Goal: Task Accomplishment & Management: Manage account settings

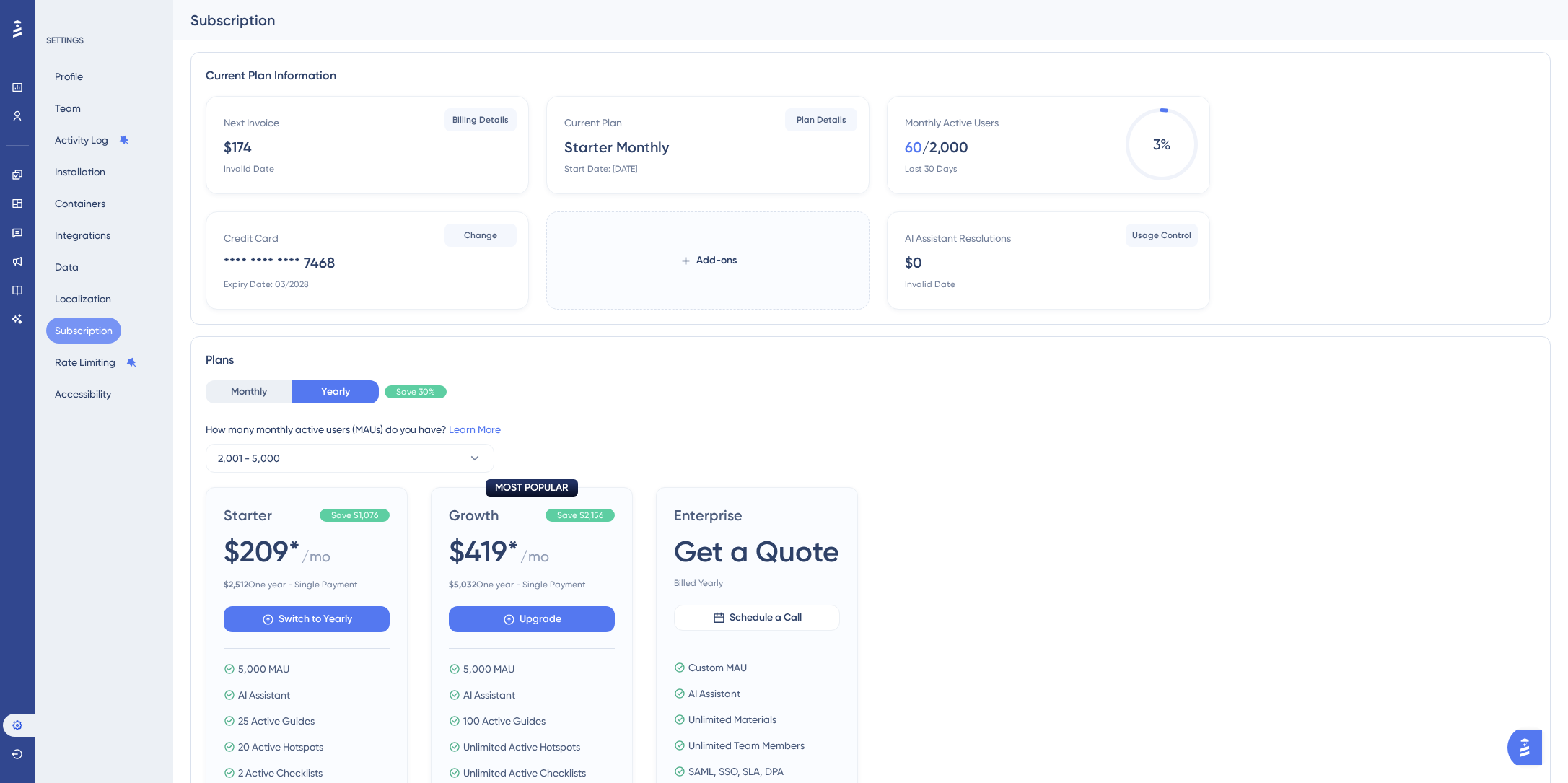
click at [1337, 236] on div "Next Invoice $174 Invalid Date Billing Details Current Plan Starter Monthly Sta…" at bounding box center [871, 203] width 1330 height 214
click at [20, 93] on icon at bounding box center [17, 86] width 11 height 11
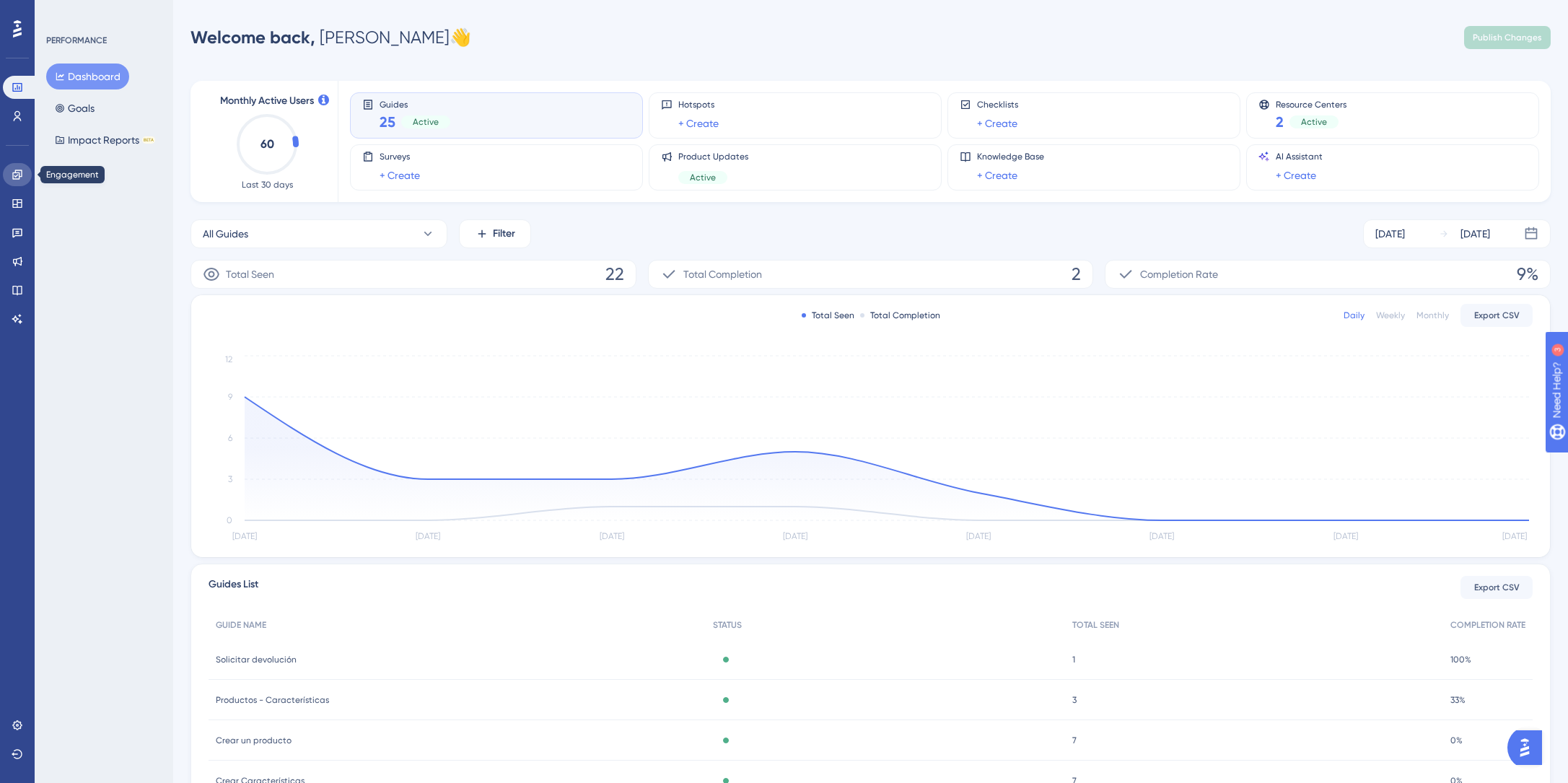
click at [17, 172] on icon at bounding box center [17, 175] width 9 height 9
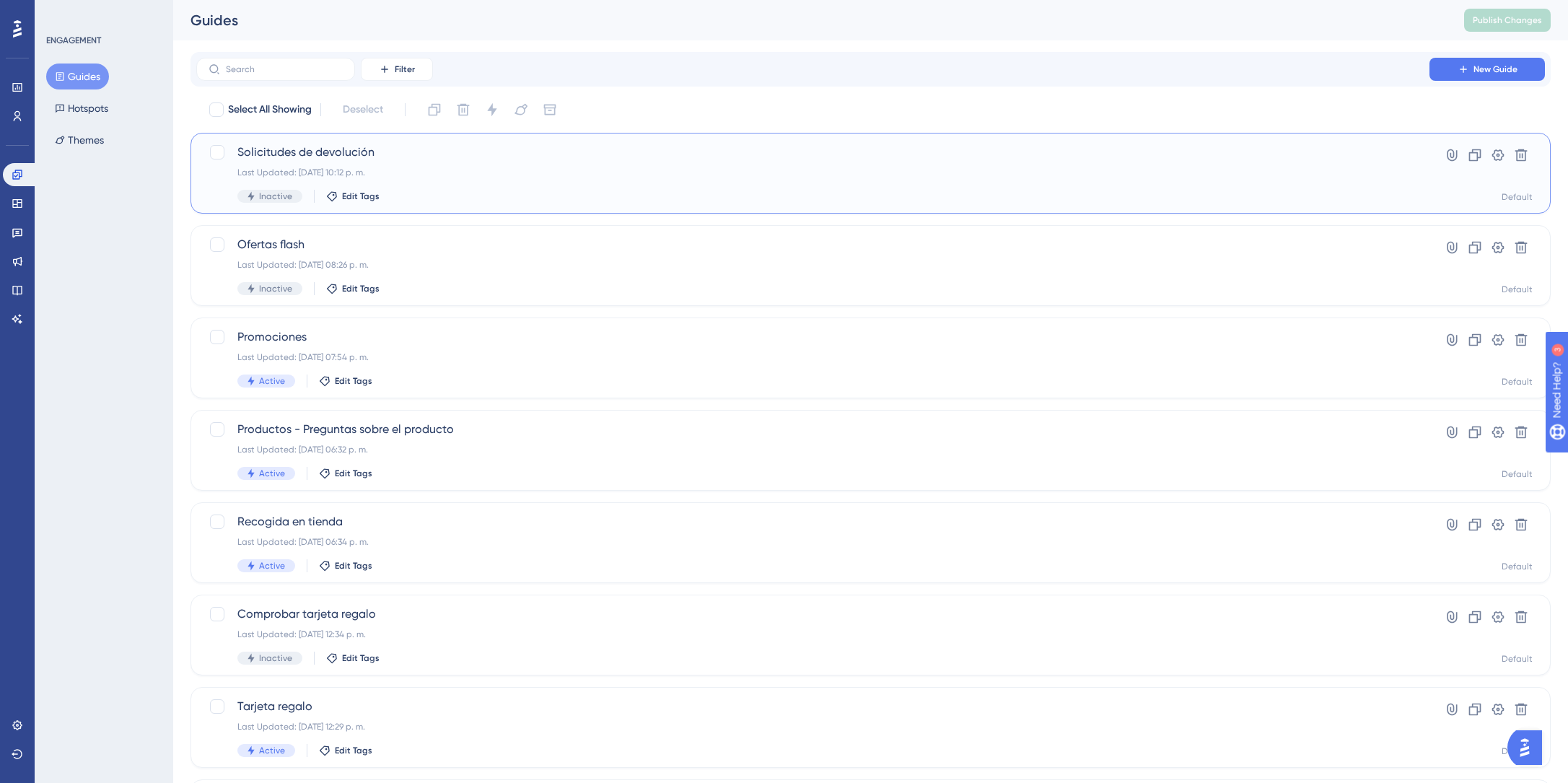
click at [293, 174] on div "Last Updated: [DATE] 10:12 p. m." at bounding box center [813, 172] width 1151 height 11
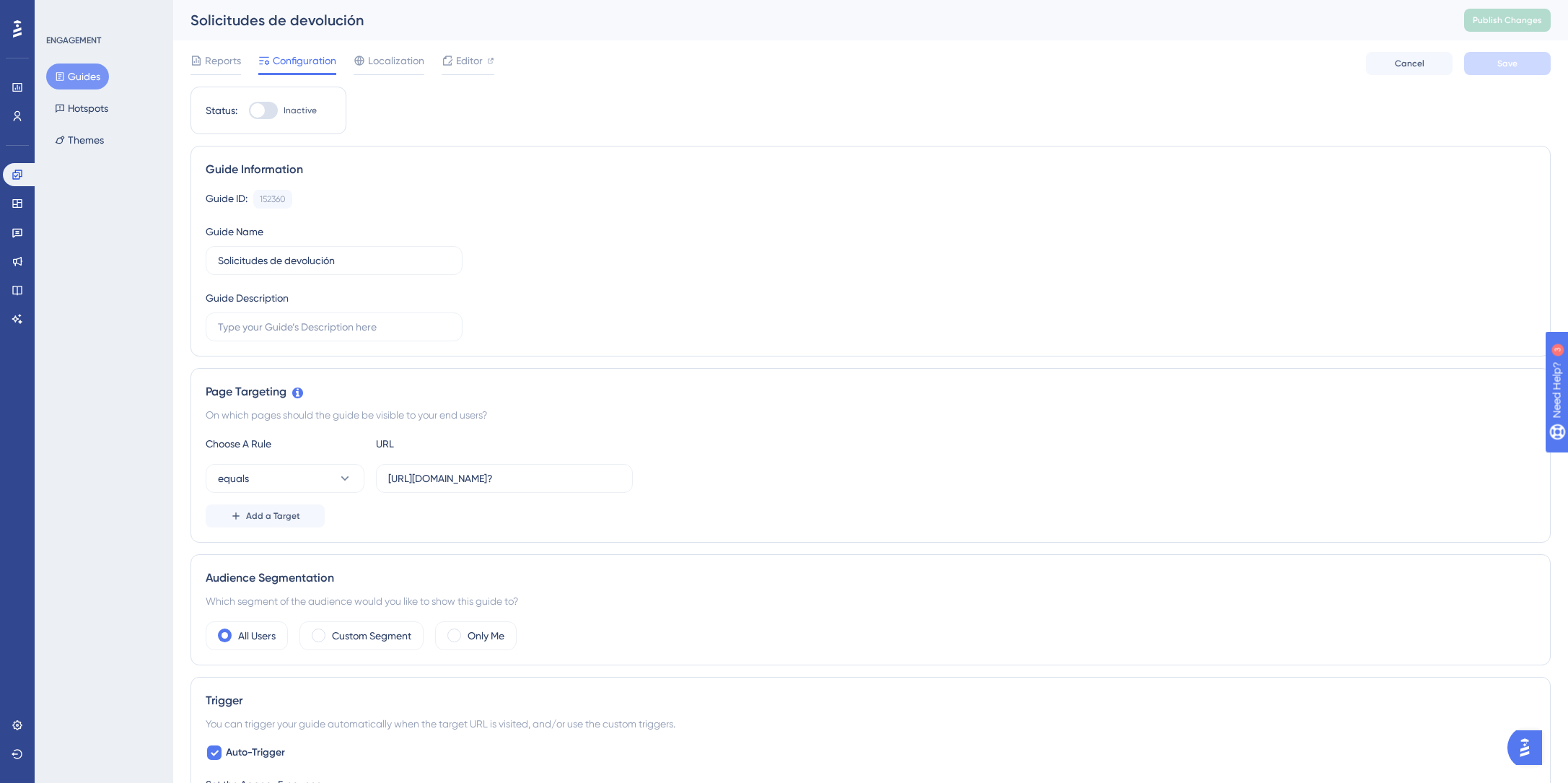
drag, startPoint x: 262, startPoint y: 111, endPoint x: 294, endPoint y: 111, distance: 32.0
click at [261, 111] on div at bounding box center [257, 110] width 14 height 14
click at [249, 111] on input "Inactive" at bounding box center [248, 111] width 1 height 1
checkbox input "true"
click at [1505, 67] on span "Save" at bounding box center [1507, 63] width 20 height 11
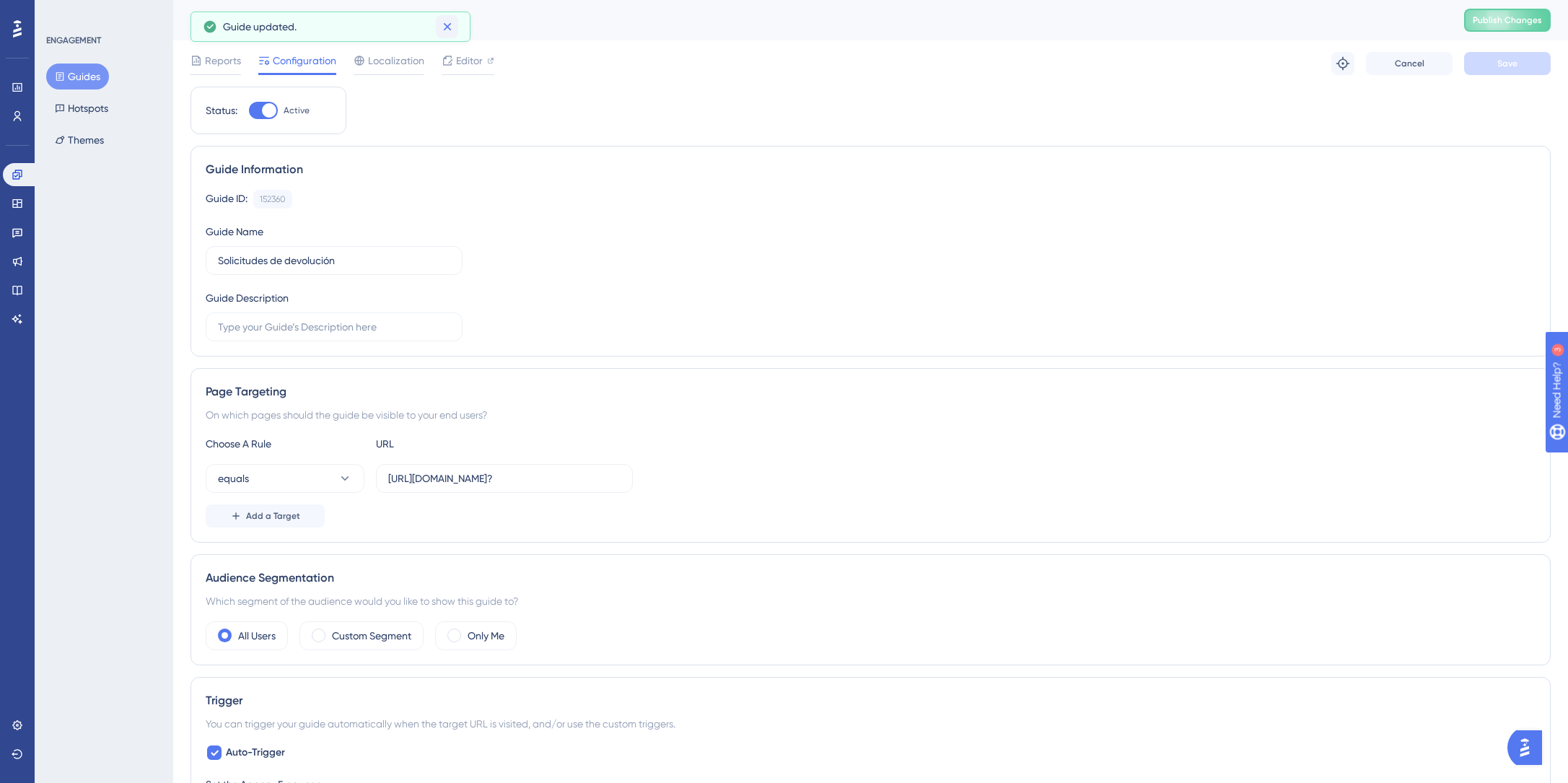
click at [449, 22] on icon at bounding box center [447, 26] width 14 height 14
click at [81, 79] on button "Guides" at bounding box center [77, 76] width 62 height 26
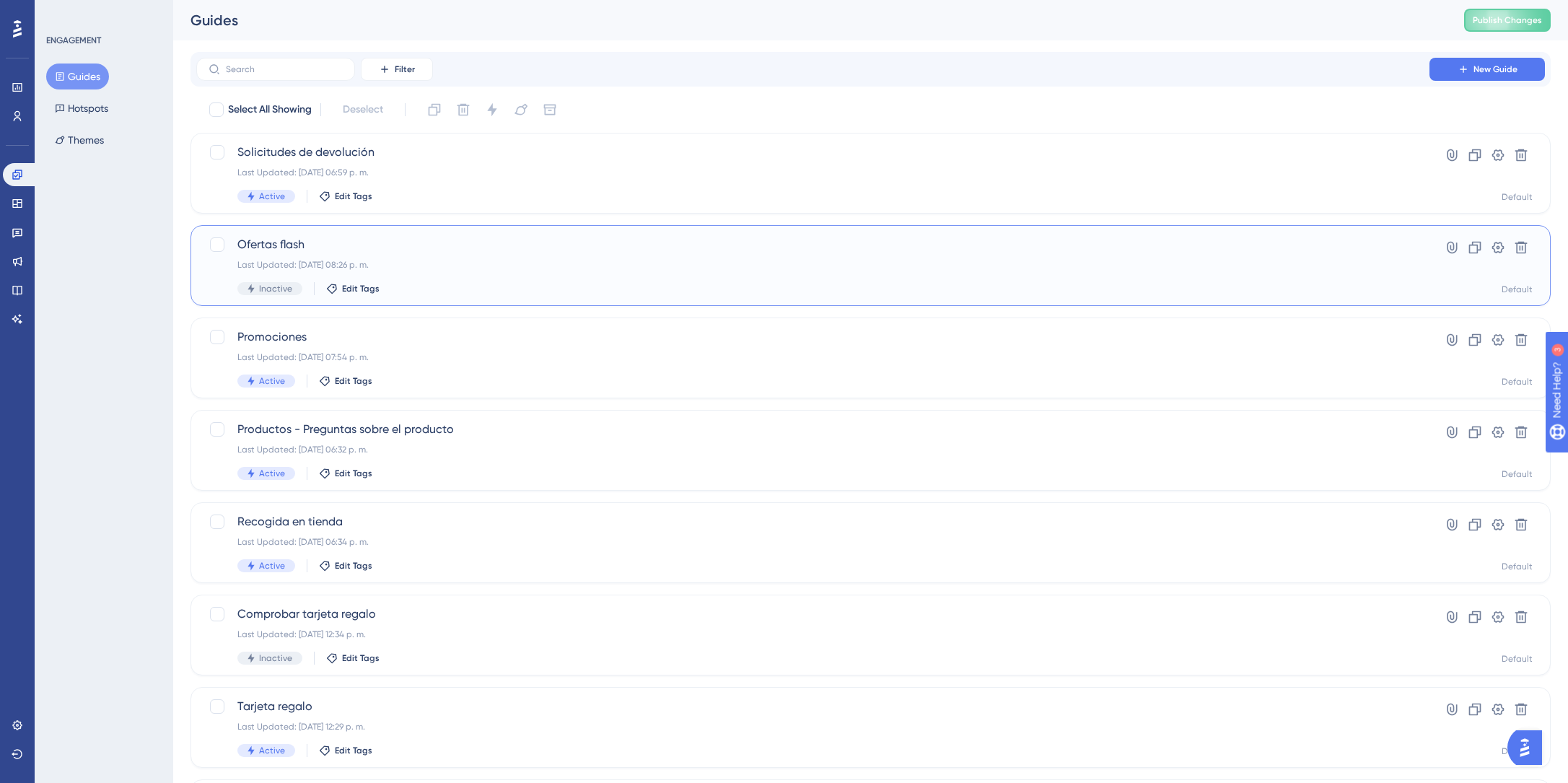
click at [282, 258] on div "Ofertas flash Last Updated: [DATE] 08:26 p. m. Inactive Edit Tags" at bounding box center [813, 266] width 1151 height 59
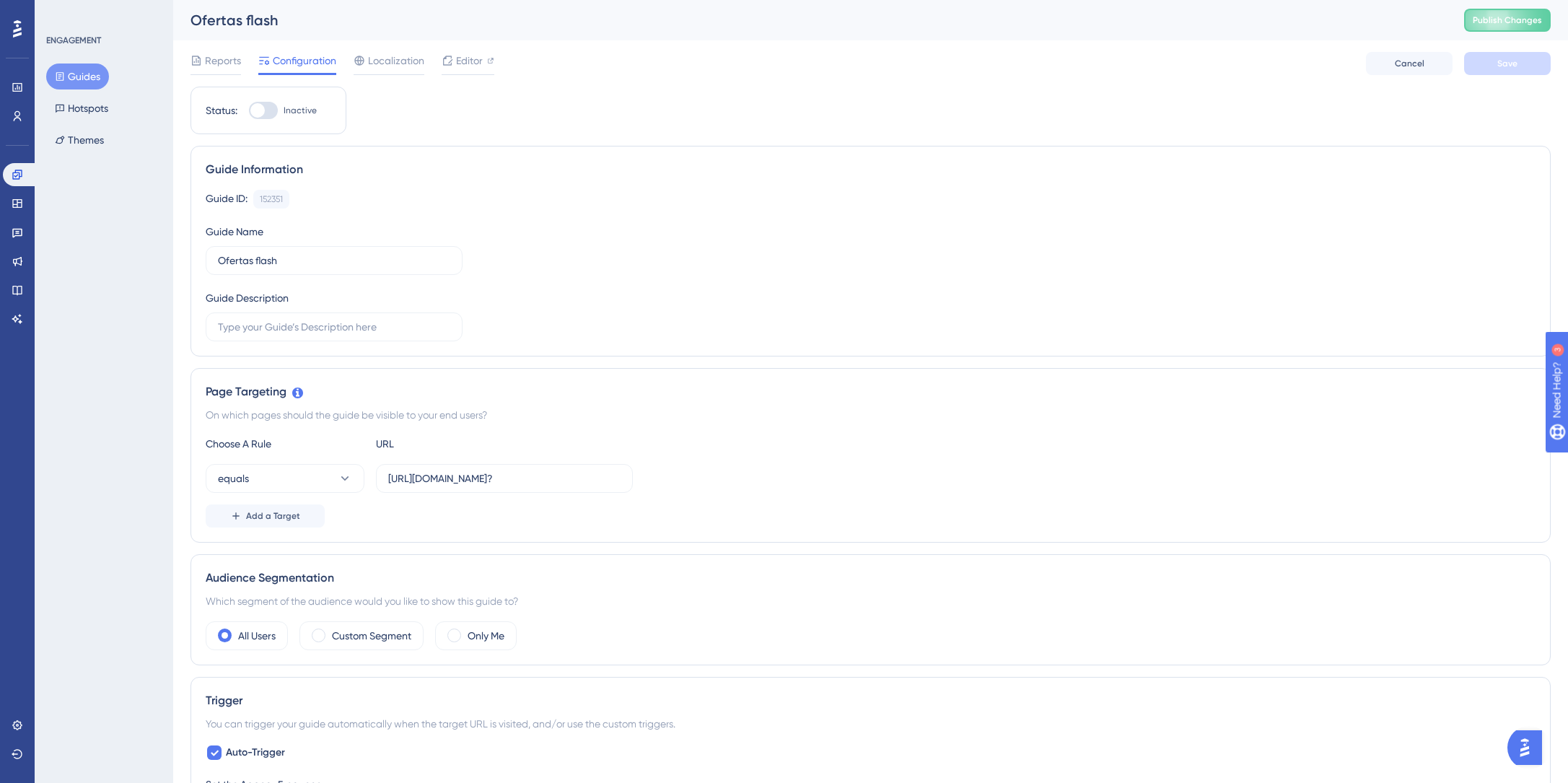
click at [260, 119] on div "Status: Inactive" at bounding box center [268, 110] width 156 height 47
click at [264, 112] on div at bounding box center [257, 110] width 14 height 14
click at [249, 111] on input "Inactive" at bounding box center [248, 111] width 1 height 1
checkbox input "false"
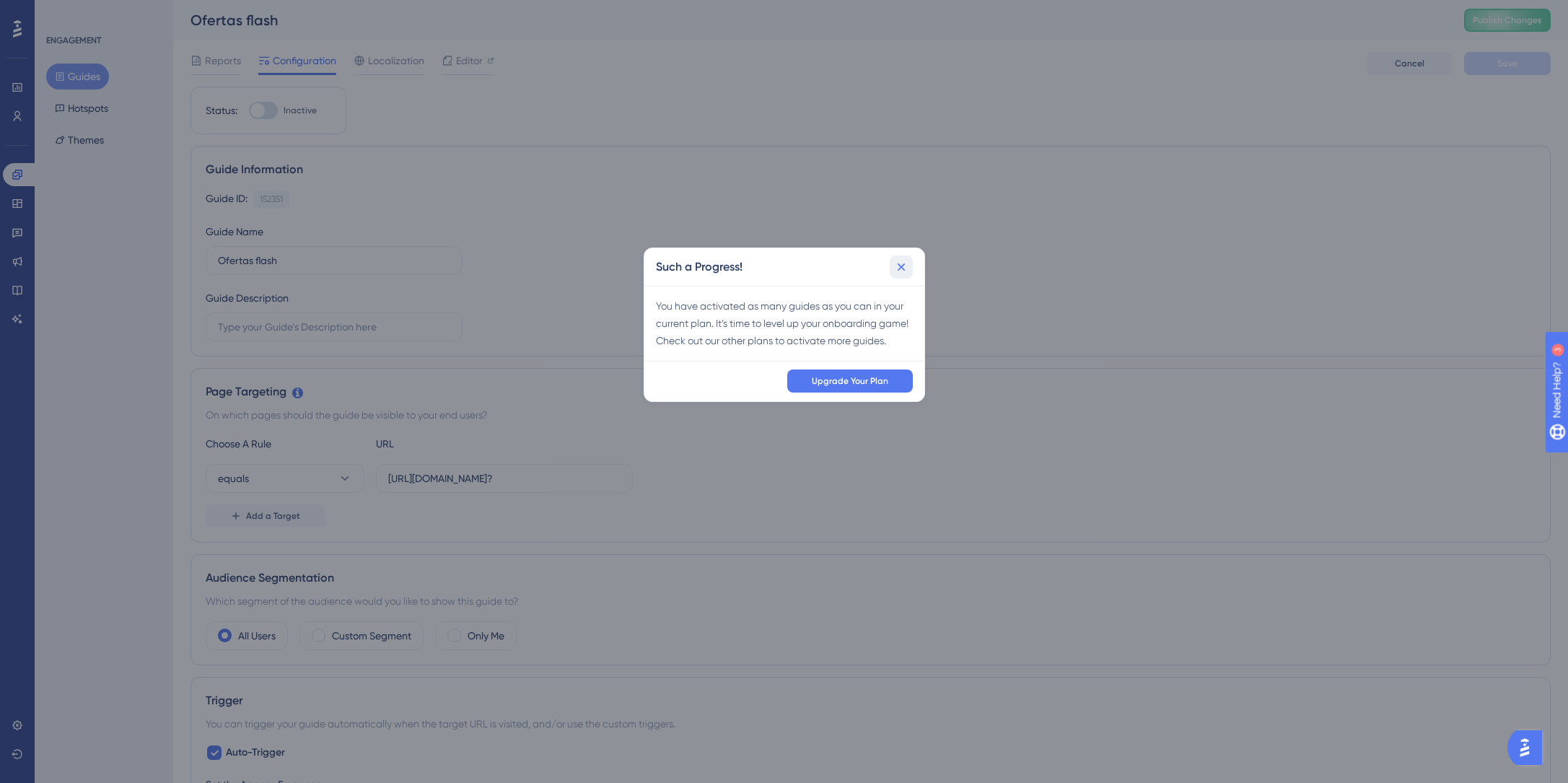
click at [906, 270] on icon at bounding box center [901, 266] width 14 height 14
